Goal: Task Accomplishment & Management: Use online tool/utility

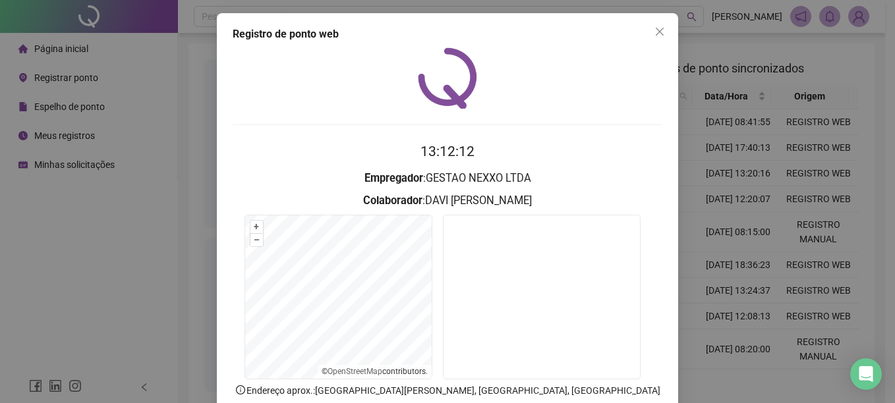
scroll to position [82, 0]
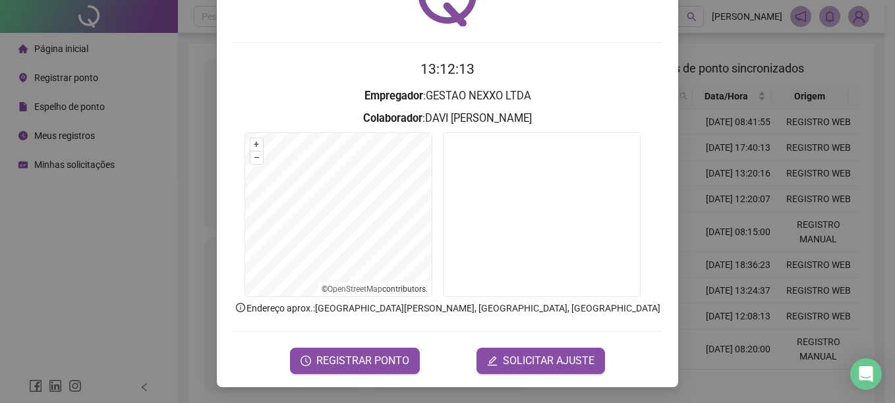
click at [789, 196] on div "Registro de ponto web 13:12:13 Empregador : GESTAO NEXXO LTDA Colaborador : [PE…" at bounding box center [447, 201] width 895 height 403
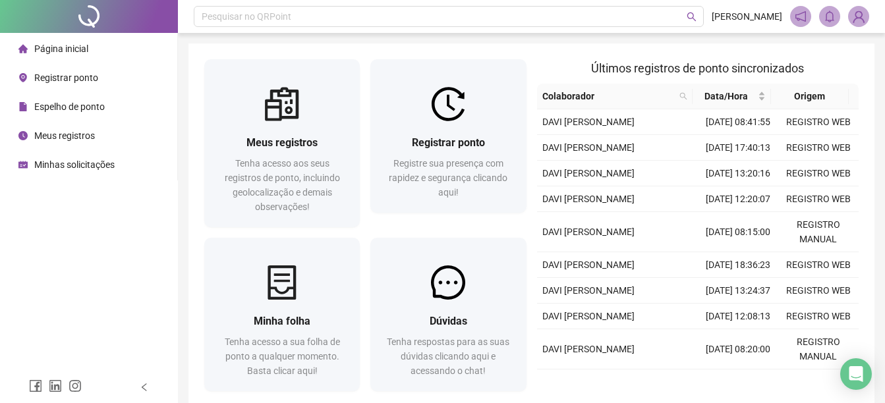
click at [92, 78] on span "Registrar ponto" at bounding box center [66, 77] width 64 height 11
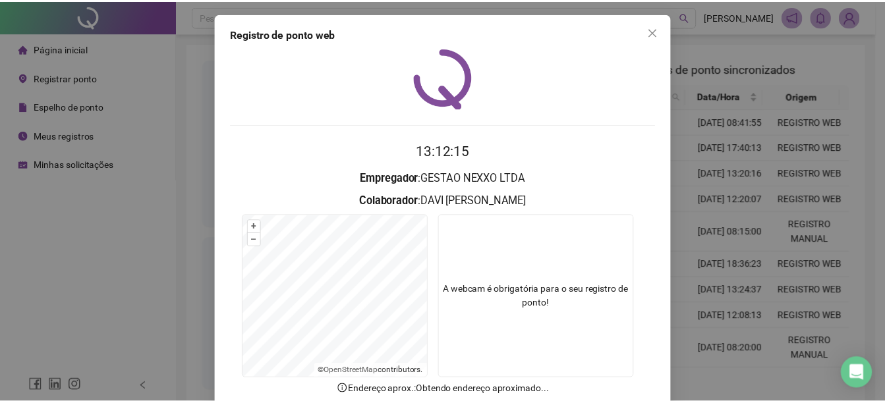
scroll to position [82, 0]
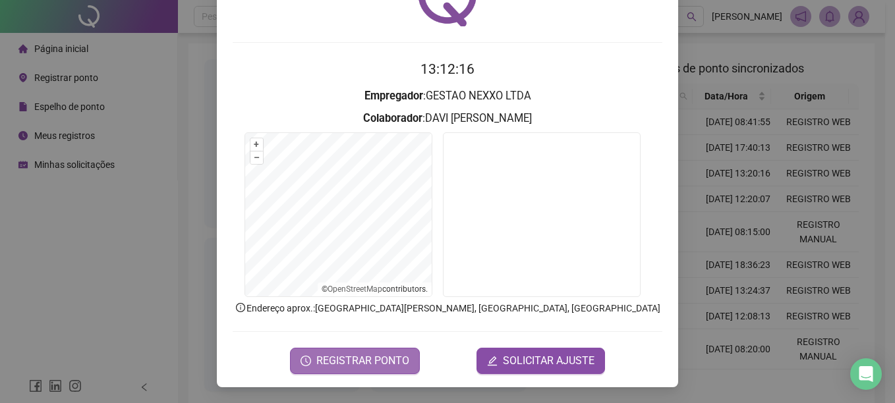
click at [364, 366] on span "REGISTRAR PONTO" at bounding box center [362, 361] width 93 height 16
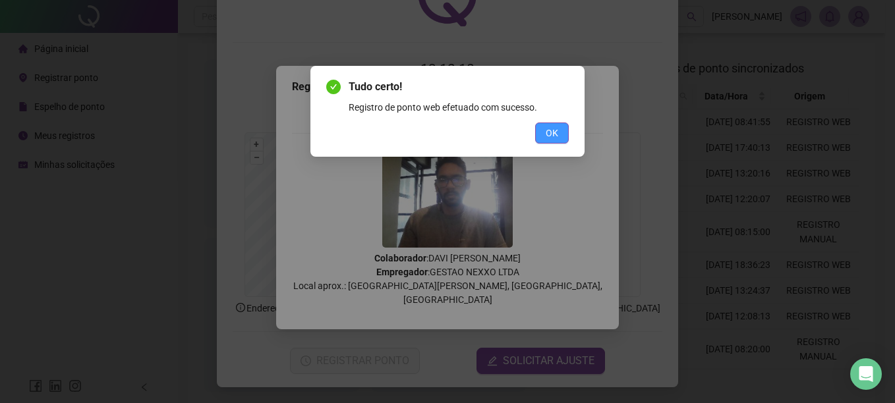
click at [553, 130] on span "OK" at bounding box center [552, 133] width 13 height 14
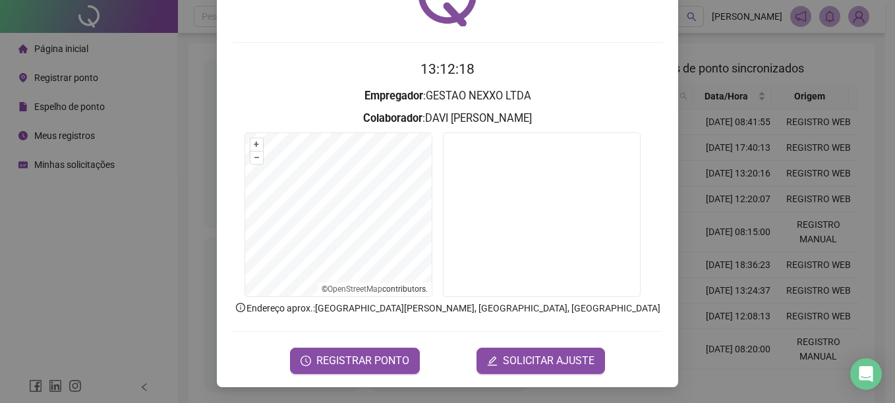
click at [665, 163] on div "Registro de ponto web 13:12:18 Empregador : GESTAO NEXXO LTDA Colaborador : [PE…" at bounding box center [447, 159] width 461 height 457
drag, startPoint x: 681, startPoint y: 181, endPoint x: 764, endPoint y: 249, distance: 108.2
click at [683, 182] on div "Registro de ponto web 13:12:18 Empregador : GESTAO NEXXO LTDA Colaborador : [PE…" at bounding box center [447, 201] width 895 height 403
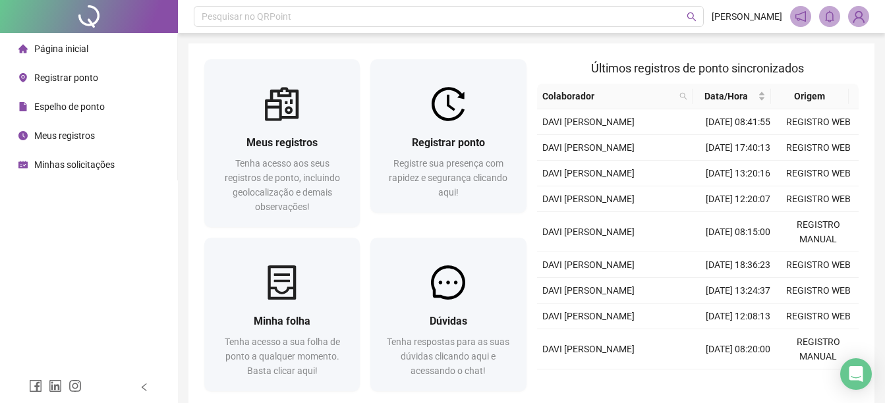
drag, startPoint x: 38, startPoint y: 50, endPoint x: 72, endPoint y: 84, distance: 48.0
click at [38, 50] on span "Página inicial" at bounding box center [61, 48] width 54 height 11
click at [73, 52] on span "Página inicial" at bounding box center [61, 48] width 54 height 11
drag, startPoint x: 540, startPoint y: 122, endPoint x: 666, endPoint y: 346, distance: 257.0
click at [666, 346] on tbody "DAVI [PERSON_NAME] [DATE] 08:41:55 REGISTRO WEB DAVI [PERSON_NAME] [DATE] 17:40…" at bounding box center [698, 323] width 322 height 429
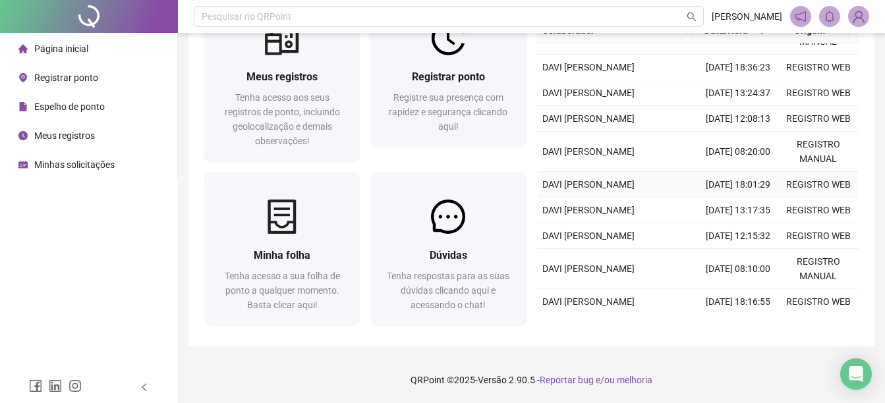
scroll to position [142, 0]
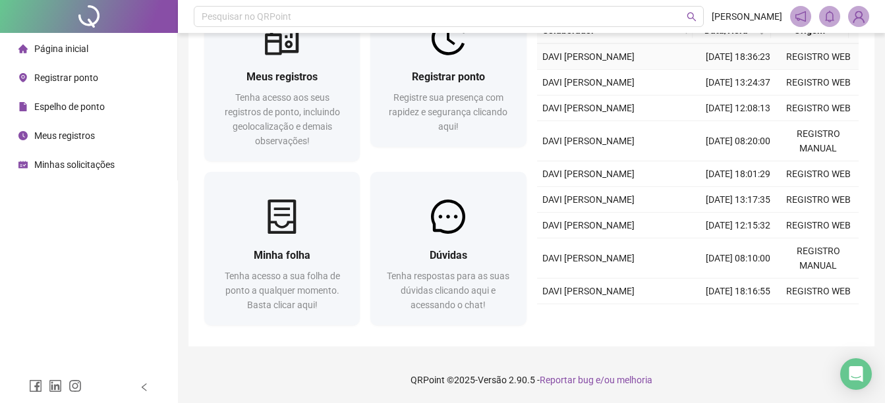
drag, startPoint x: 568, startPoint y: 304, endPoint x: 553, endPoint y: 90, distance: 214.7
click at [553, 89] on tbody "DAVI [PERSON_NAME] [DATE] 08:41:55 REGISTRO WEB DAVI [PERSON_NAME] [DATE] 17:40…" at bounding box center [698, 115] width 322 height 429
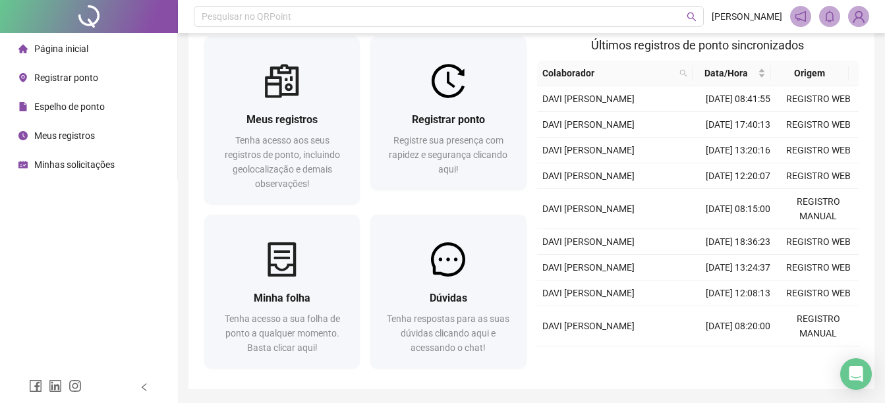
scroll to position [0, 0]
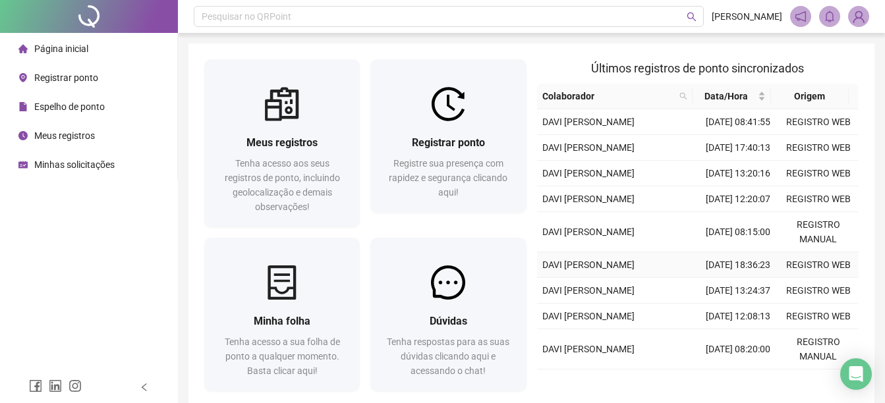
drag, startPoint x: 539, startPoint y: 121, endPoint x: 646, endPoint y: 356, distance: 258.6
click at [647, 351] on tbody "DAVI [PERSON_NAME] [DATE] 08:41:55 REGISTRO WEB DAVI [PERSON_NAME] [DATE] 17:40…" at bounding box center [698, 323] width 322 height 429
click at [537, 212] on td "DAVI [PERSON_NAME]" at bounding box center [617, 199] width 161 height 26
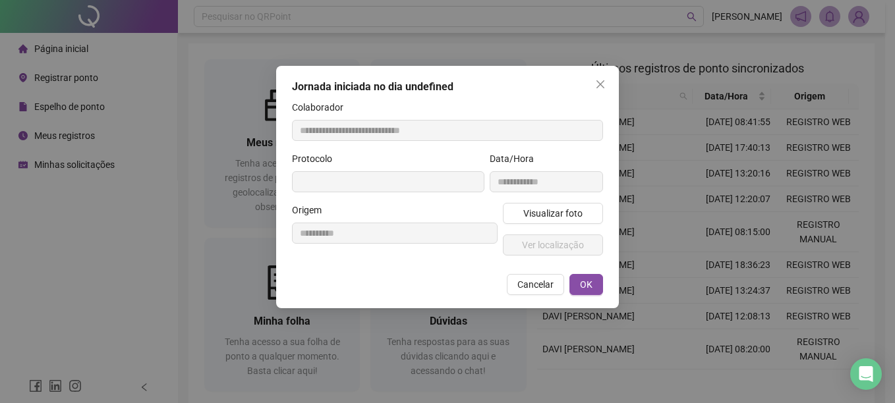
type input "**********"
click at [536, 289] on span "Cancelar" at bounding box center [535, 284] width 36 height 14
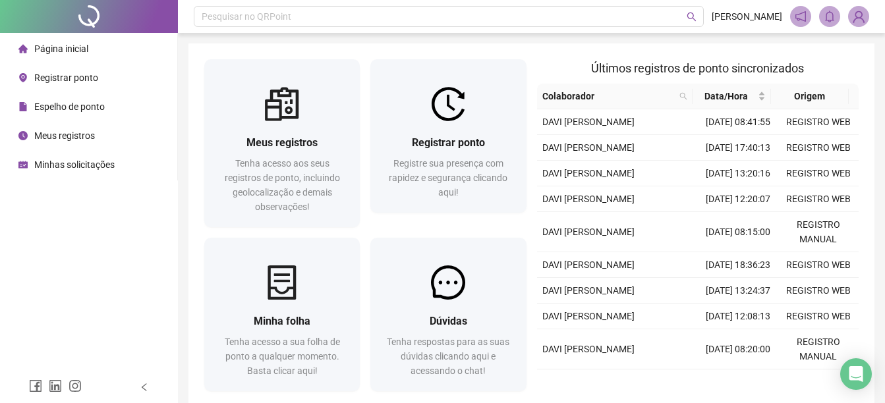
drag, startPoint x: 59, startPoint y: 109, endPoint x: 68, endPoint y: 146, distance: 37.2
click at [59, 109] on span "Espelho de ponto" at bounding box center [69, 106] width 71 height 11
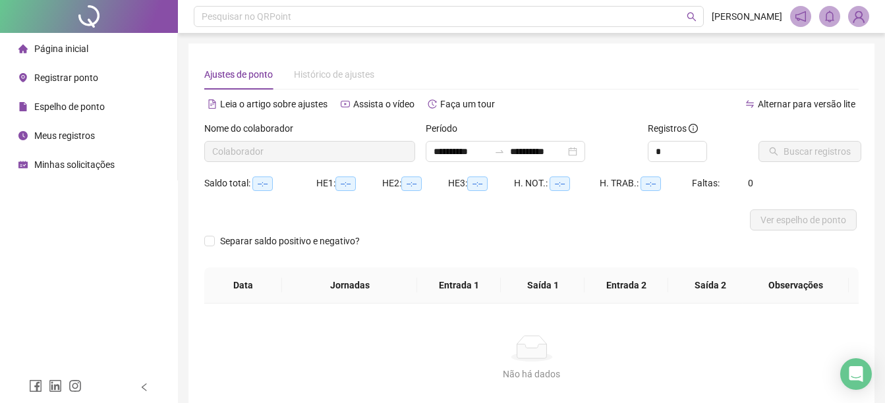
type input "**********"
click at [70, 49] on span "Página inicial" at bounding box center [61, 48] width 54 height 11
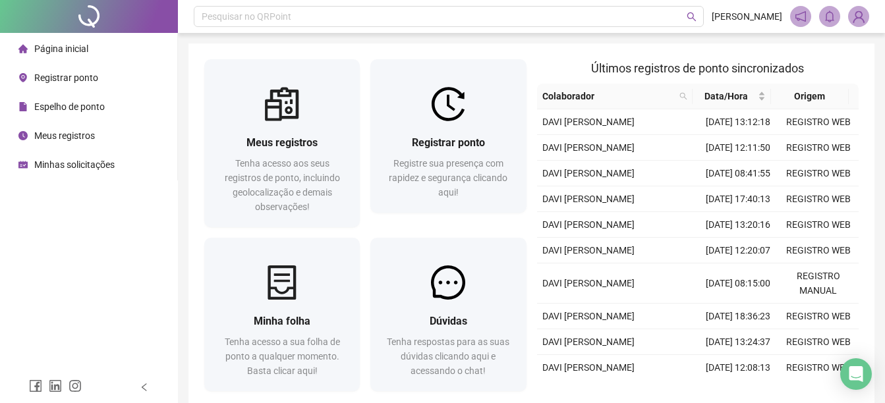
click at [58, 130] on span "Meus registros" at bounding box center [64, 135] width 61 height 11
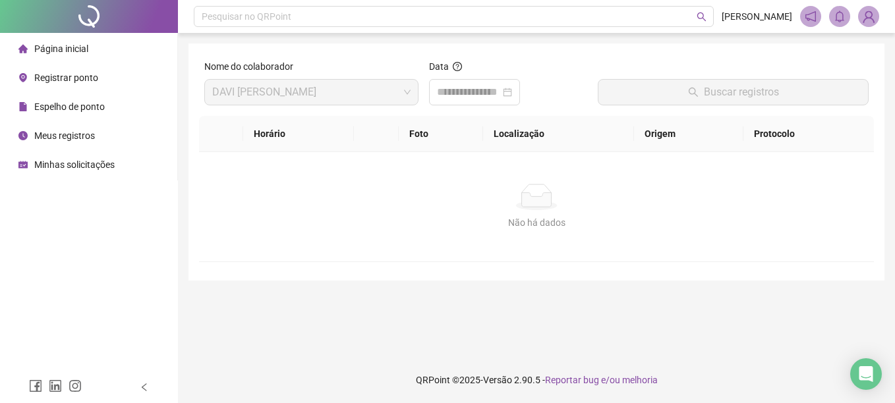
drag, startPoint x: 215, startPoint y: 277, endPoint x: 123, endPoint y: 260, distance: 93.1
click at [209, 279] on div "Nome do colaborador DAVI [PERSON_NAME] Data Buscar registros Horário Foto Local…" at bounding box center [536, 161] width 696 height 237
drag, startPoint x: 51, startPoint y: 98, endPoint x: 54, endPoint y: 111, distance: 13.4
click at [52, 98] on div "Espelho de ponto" at bounding box center [61, 107] width 86 height 26
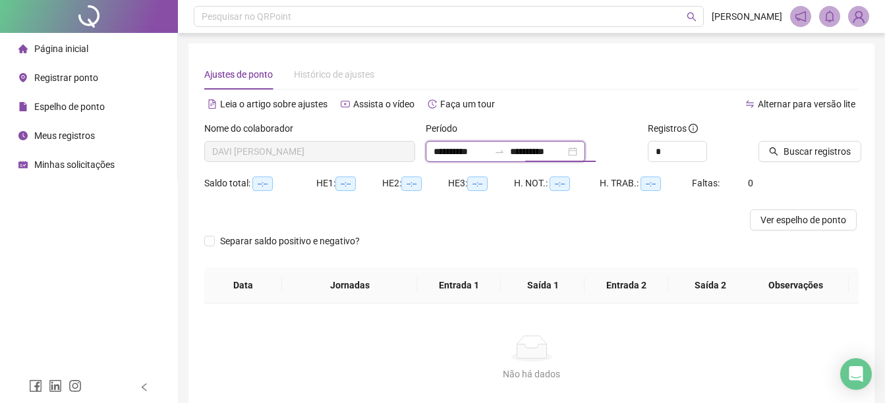
click at [554, 152] on input "**********" at bounding box center [537, 151] width 55 height 14
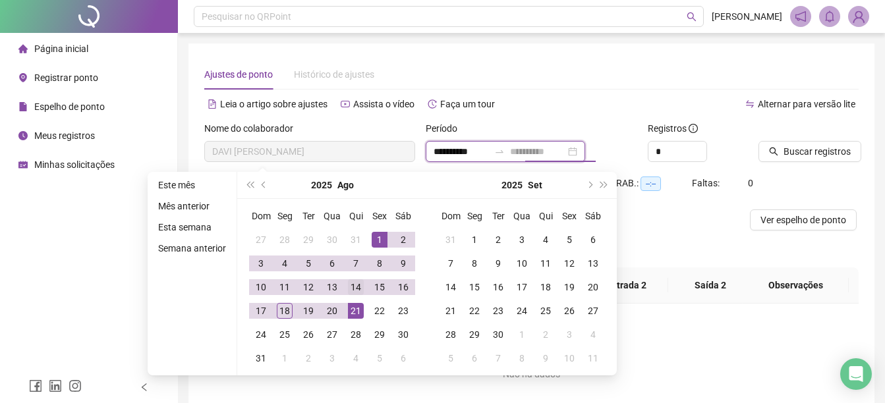
type input "**********"
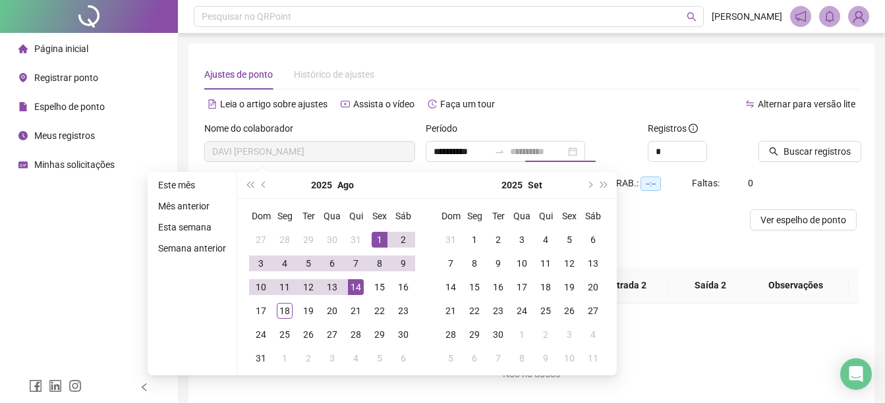
click at [360, 292] on div "14" at bounding box center [356, 287] width 16 height 16
click at [808, 159] on button "Buscar registros" at bounding box center [809, 151] width 103 height 21
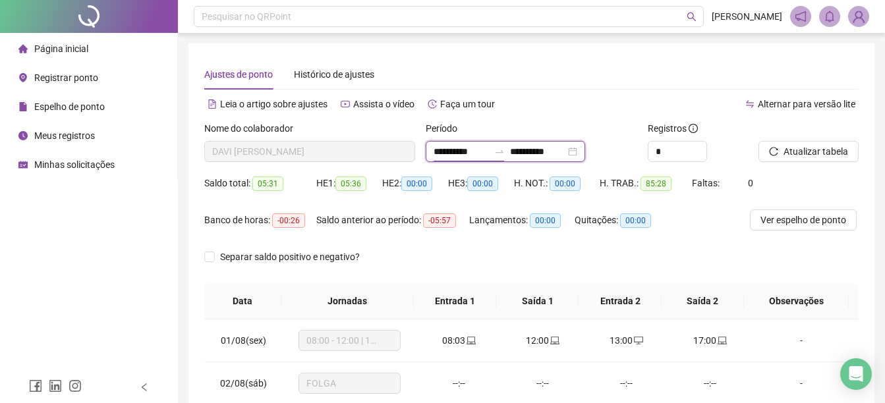
click at [482, 148] on input "**********" at bounding box center [461, 151] width 55 height 14
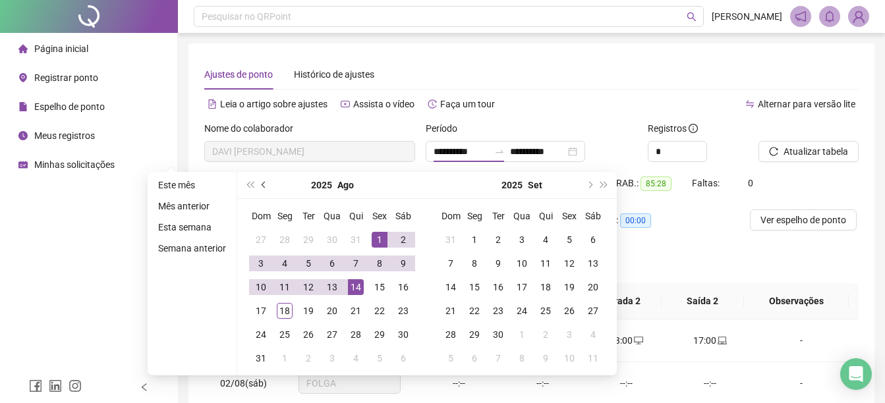
click at [259, 186] on button "prev-year" at bounding box center [264, 185] width 14 height 26
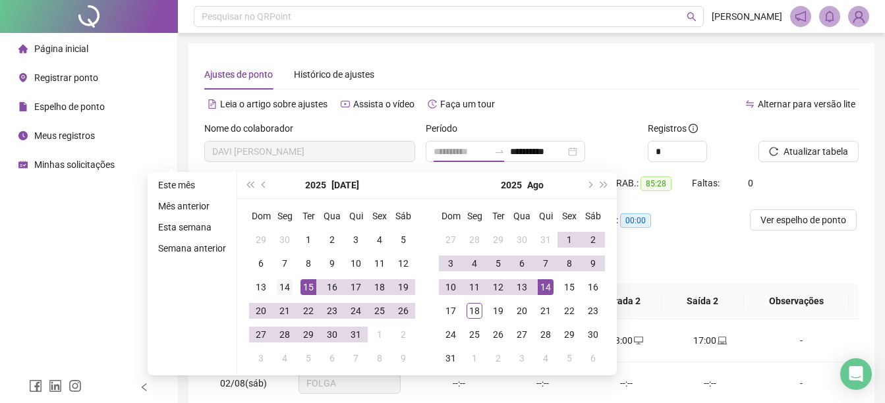
type input "**********"
click at [287, 285] on div "14" at bounding box center [285, 287] width 16 height 16
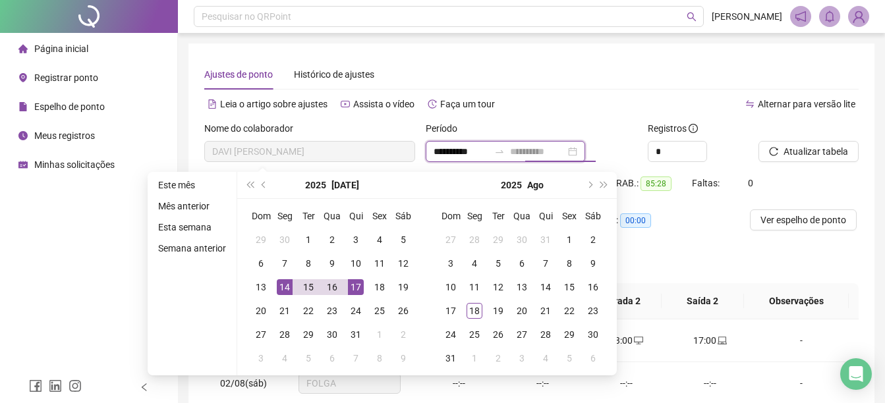
type input "**********"
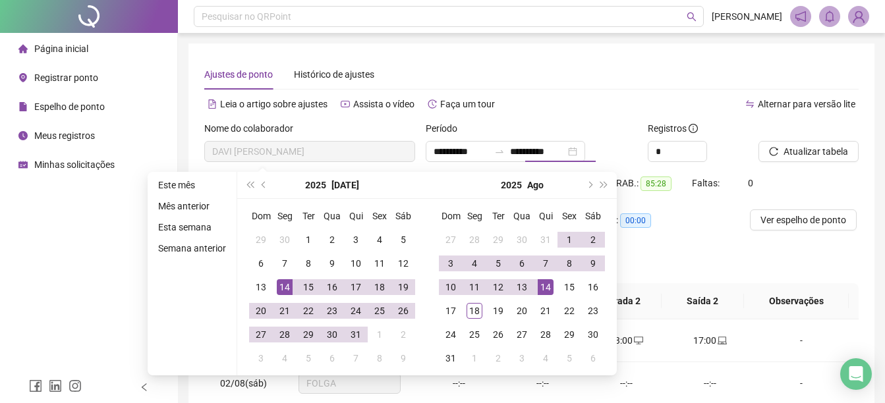
click at [782, 140] on div at bounding box center [791, 131] width 67 height 20
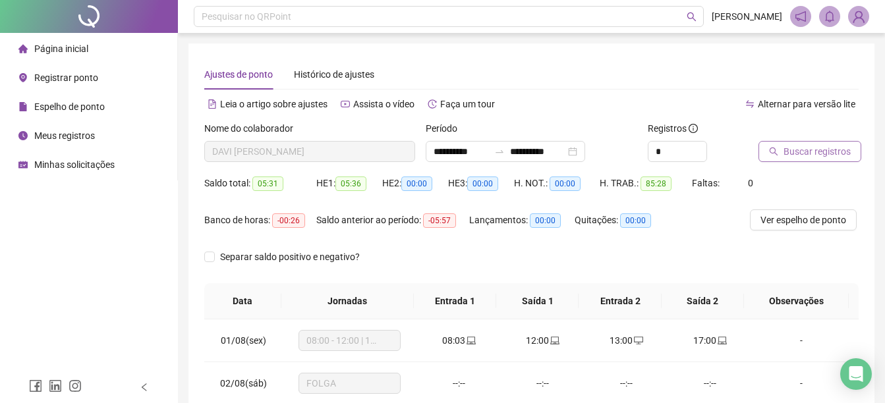
click at [782, 149] on button "Buscar registros" at bounding box center [809, 151] width 103 height 21
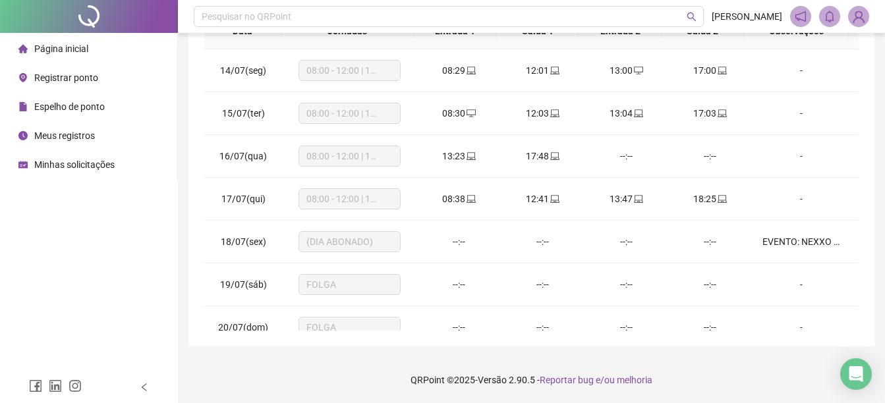
click at [49, 111] on span "Espelho de ponto" at bounding box center [69, 106] width 71 height 11
click at [72, 45] on span "Página inicial" at bounding box center [61, 48] width 54 height 11
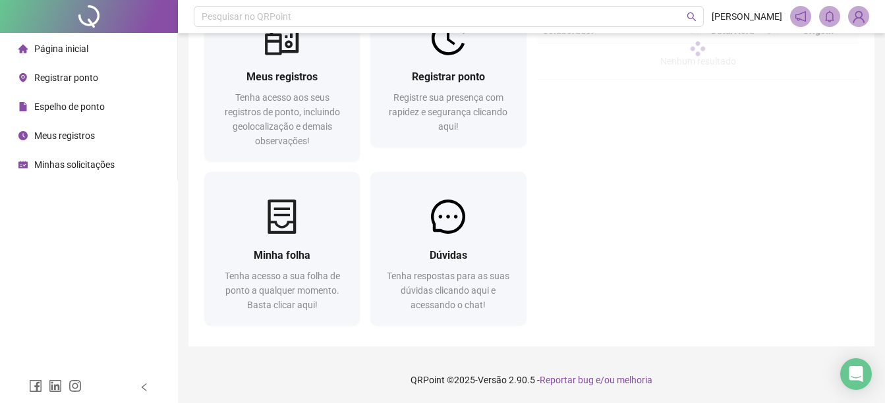
scroll to position [66, 0]
